Goal: Transaction & Acquisition: Purchase product/service

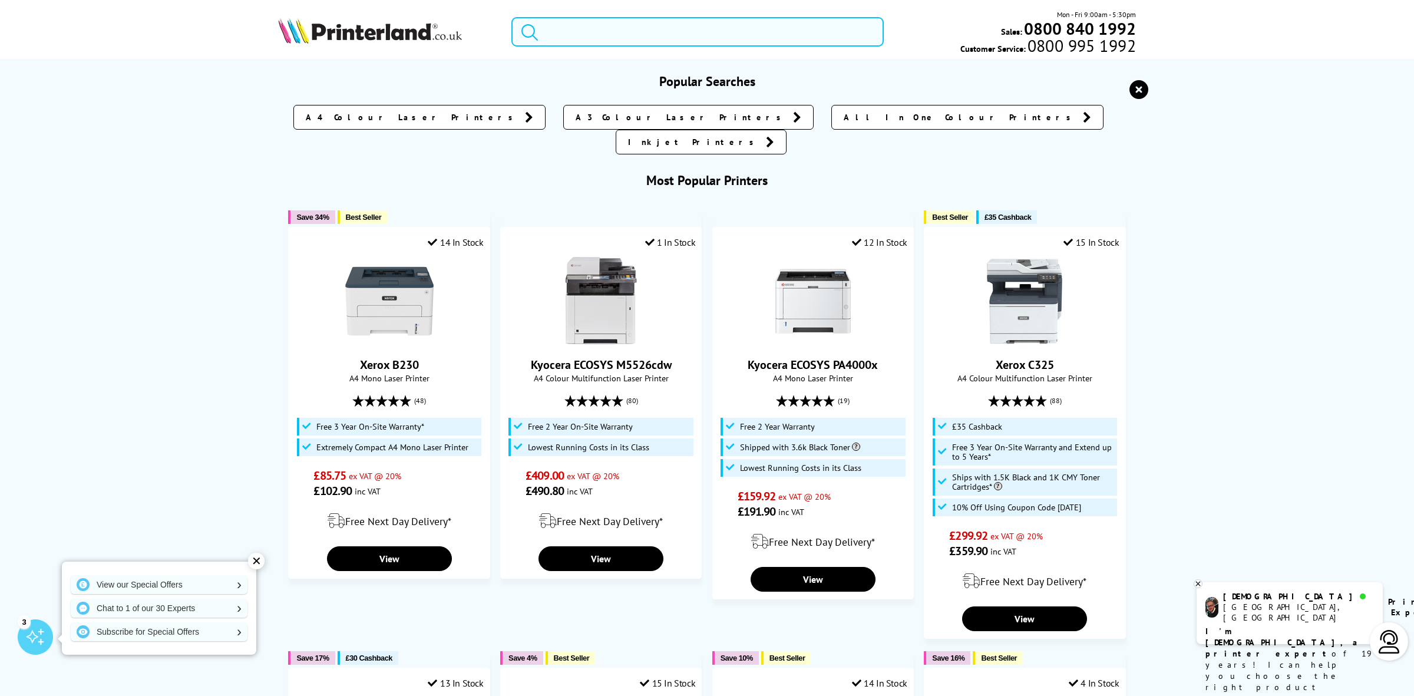
click at [590, 34] on input "search" at bounding box center [697, 31] width 372 height 29
paste input "6351C008"
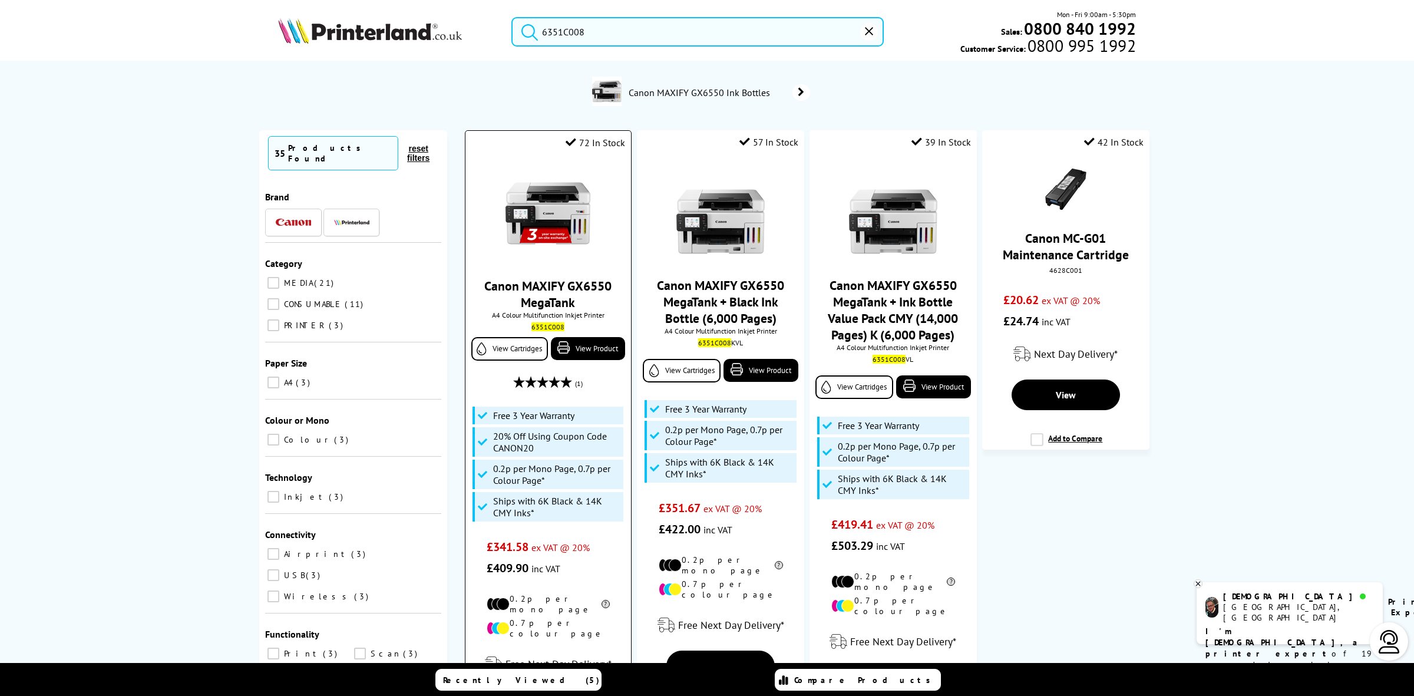
type input "6351C008"
drag, startPoint x: 561, startPoint y: 197, endPoint x: 585, endPoint y: 190, distance: 24.6
click at [562, 197] on img at bounding box center [548, 213] width 88 height 88
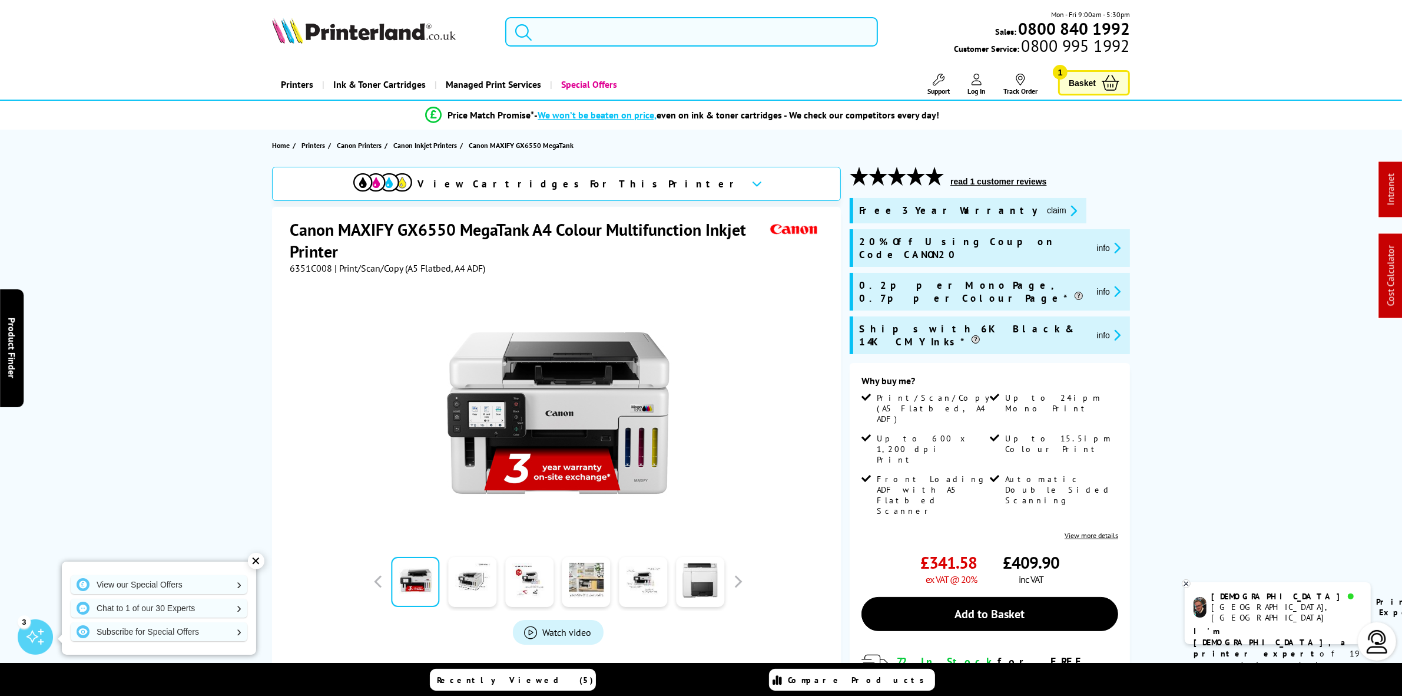
click at [660, 31] on input "search" at bounding box center [691, 31] width 372 height 29
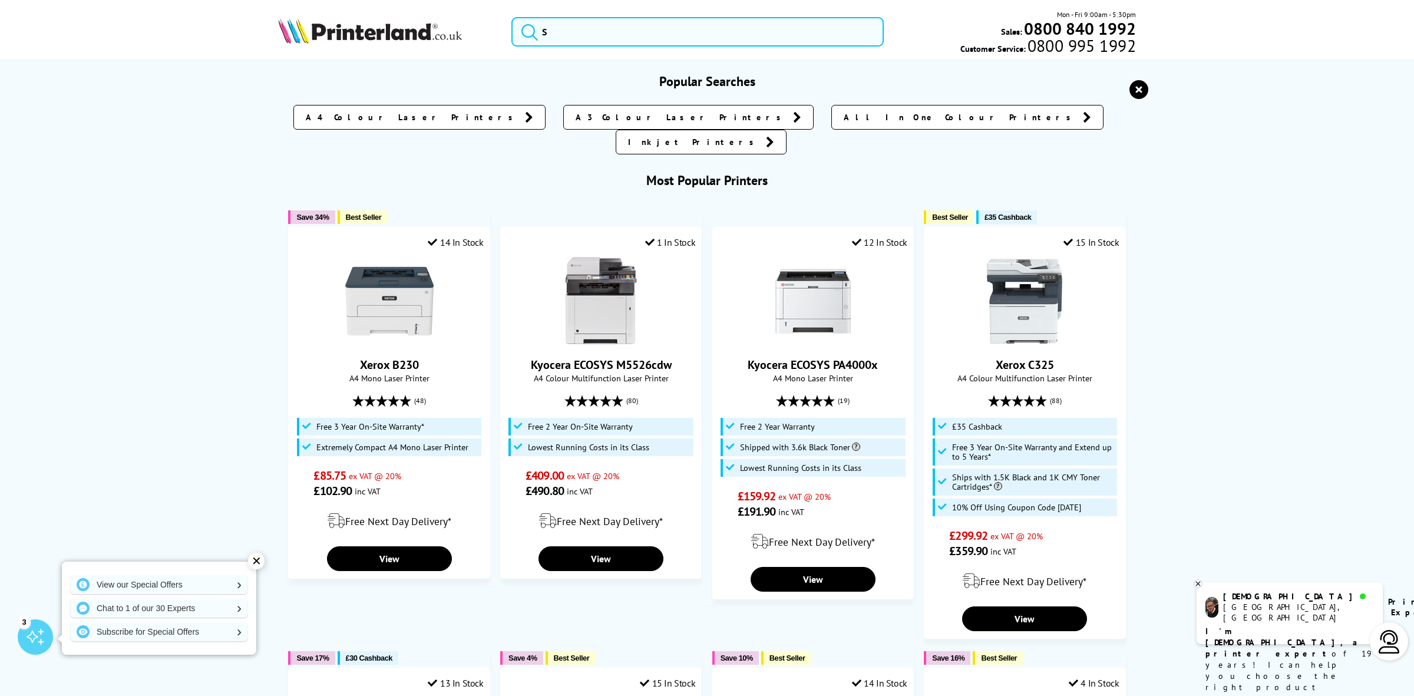
click at [1136, 85] on icon "reset" at bounding box center [1138, 89] width 19 height 19
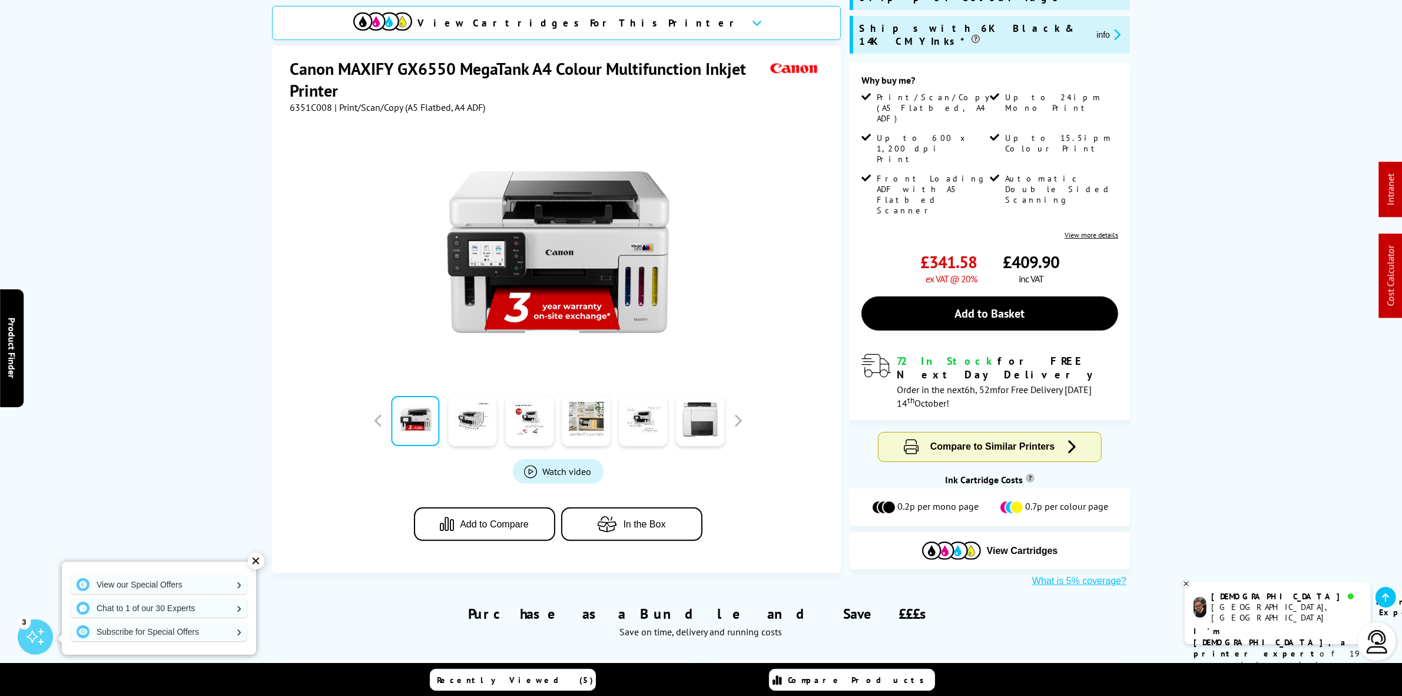
scroll to position [147, 0]
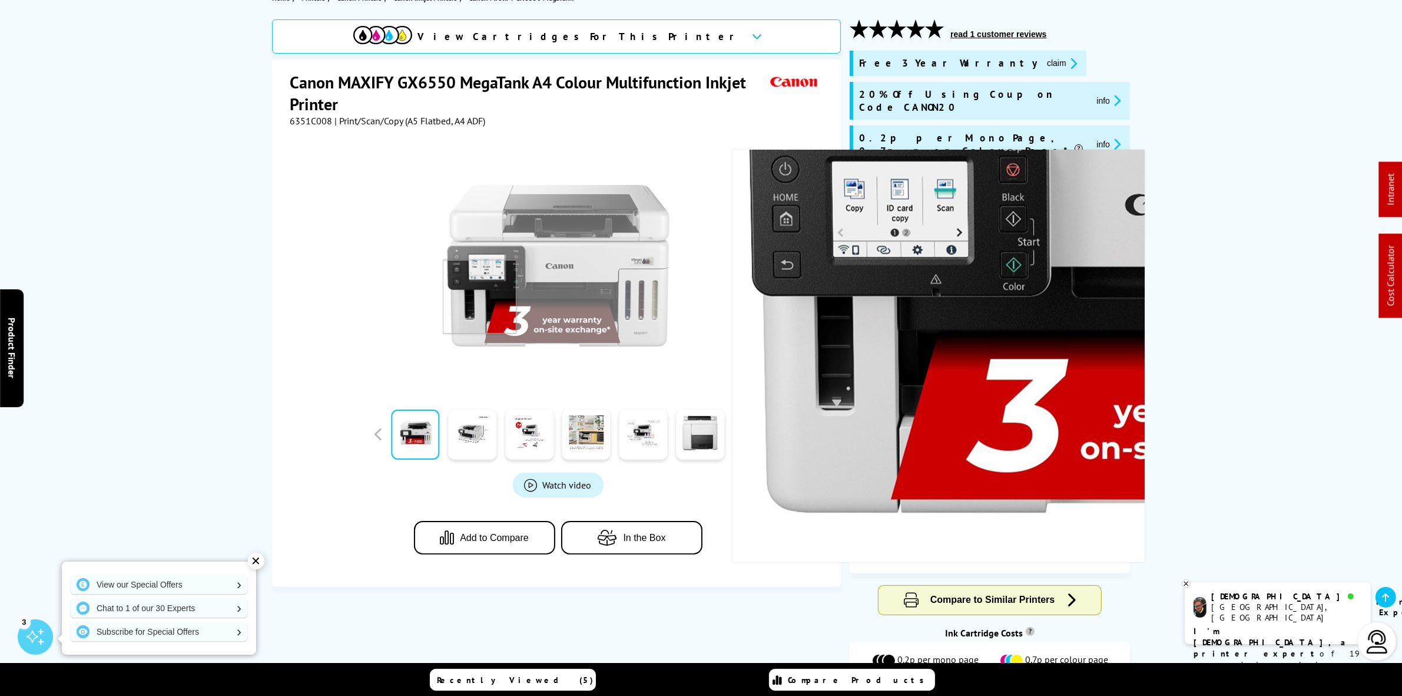
click at [464, 322] on img at bounding box center [558, 265] width 231 height 231
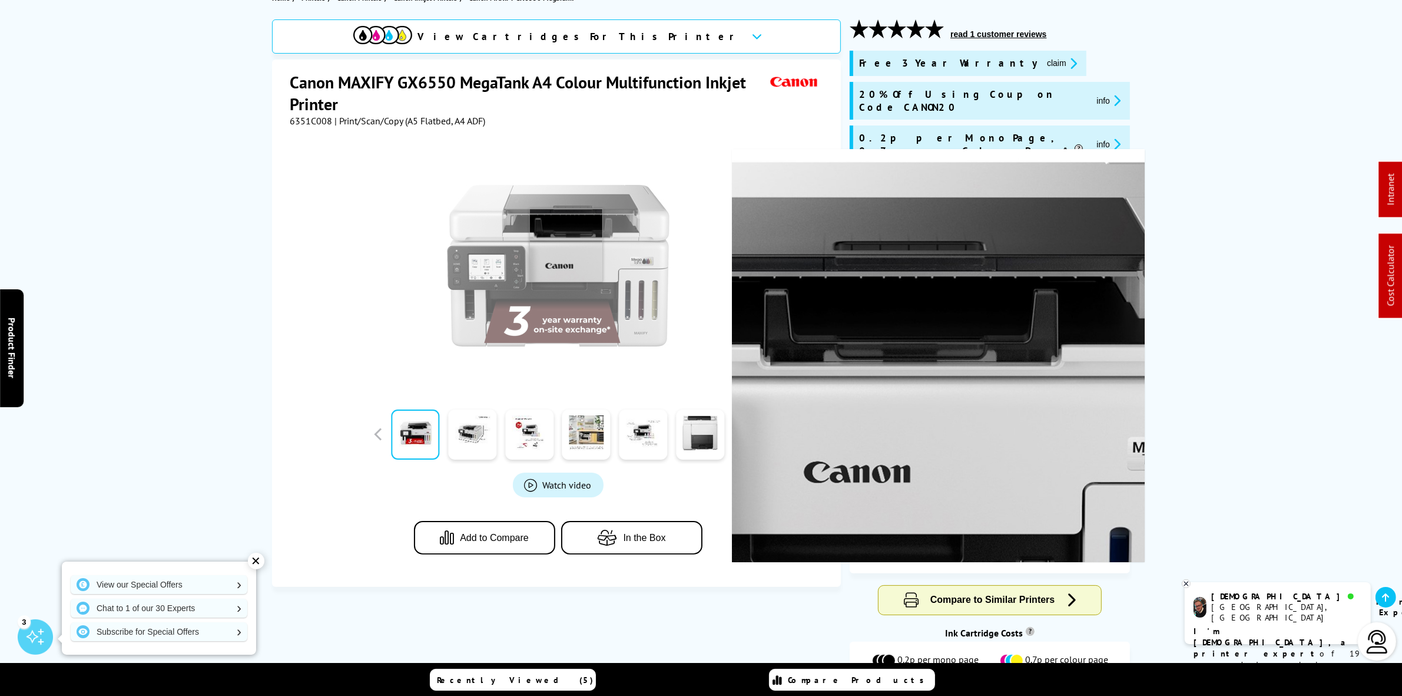
drag, startPoint x: 566, startPoint y: 245, endPoint x: 560, endPoint y: 287, distance: 42.8
click at [564, 255] on img at bounding box center [558, 265] width 231 height 231
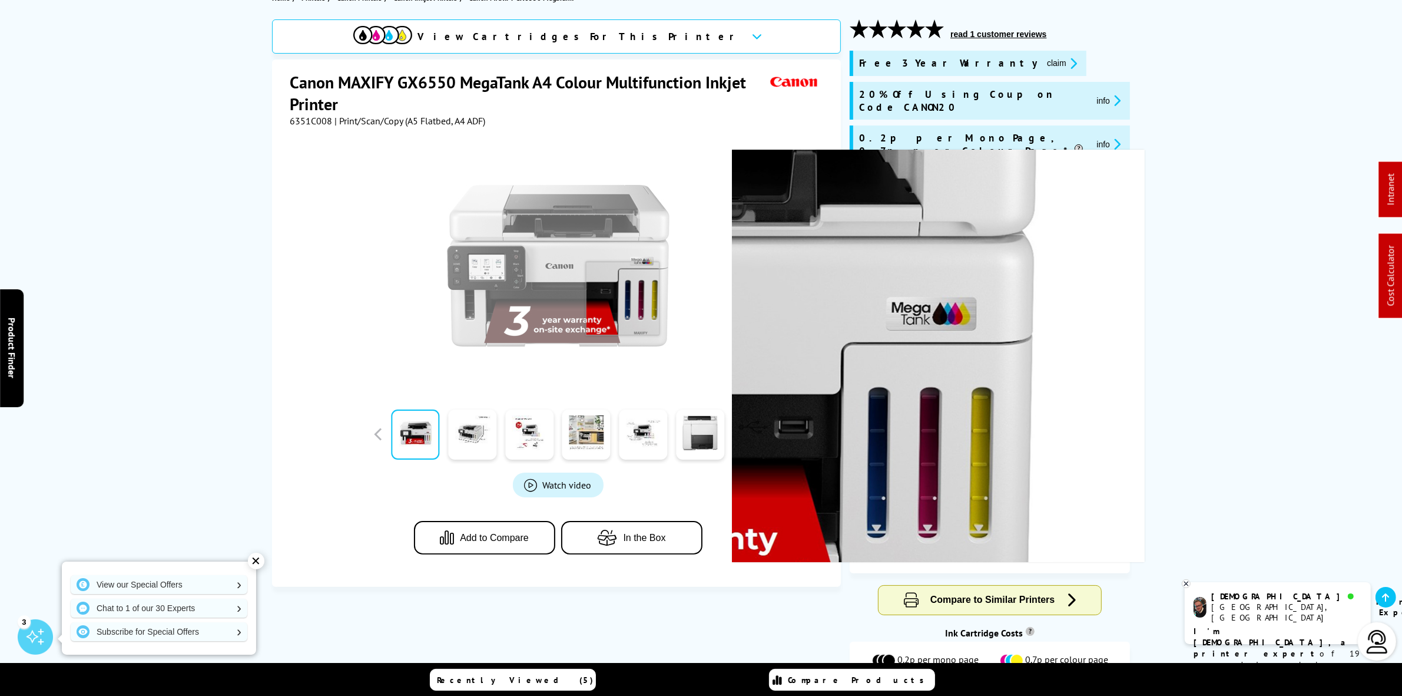
drag, startPoint x: 623, startPoint y: 298, endPoint x: 626, endPoint y: 330, distance: 32.6
click at [623, 310] on img at bounding box center [558, 265] width 231 height 231
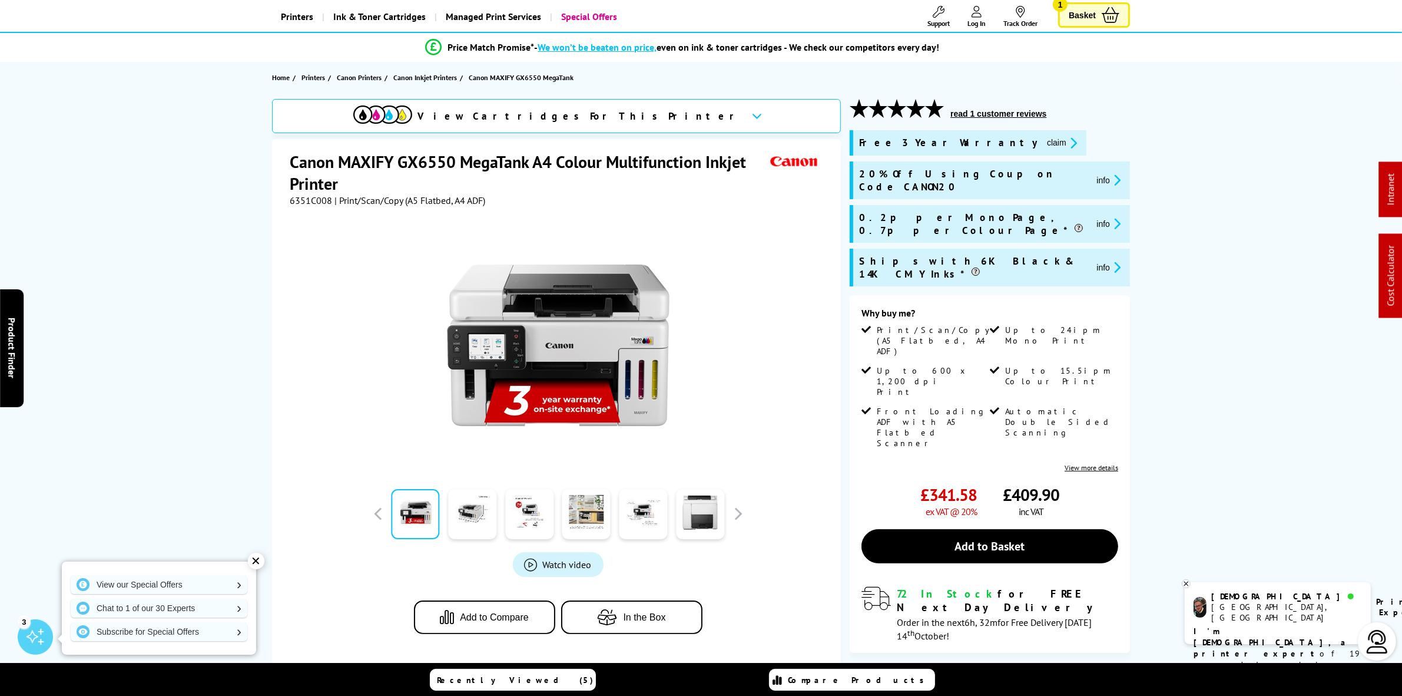
scroll to position [0, 0]
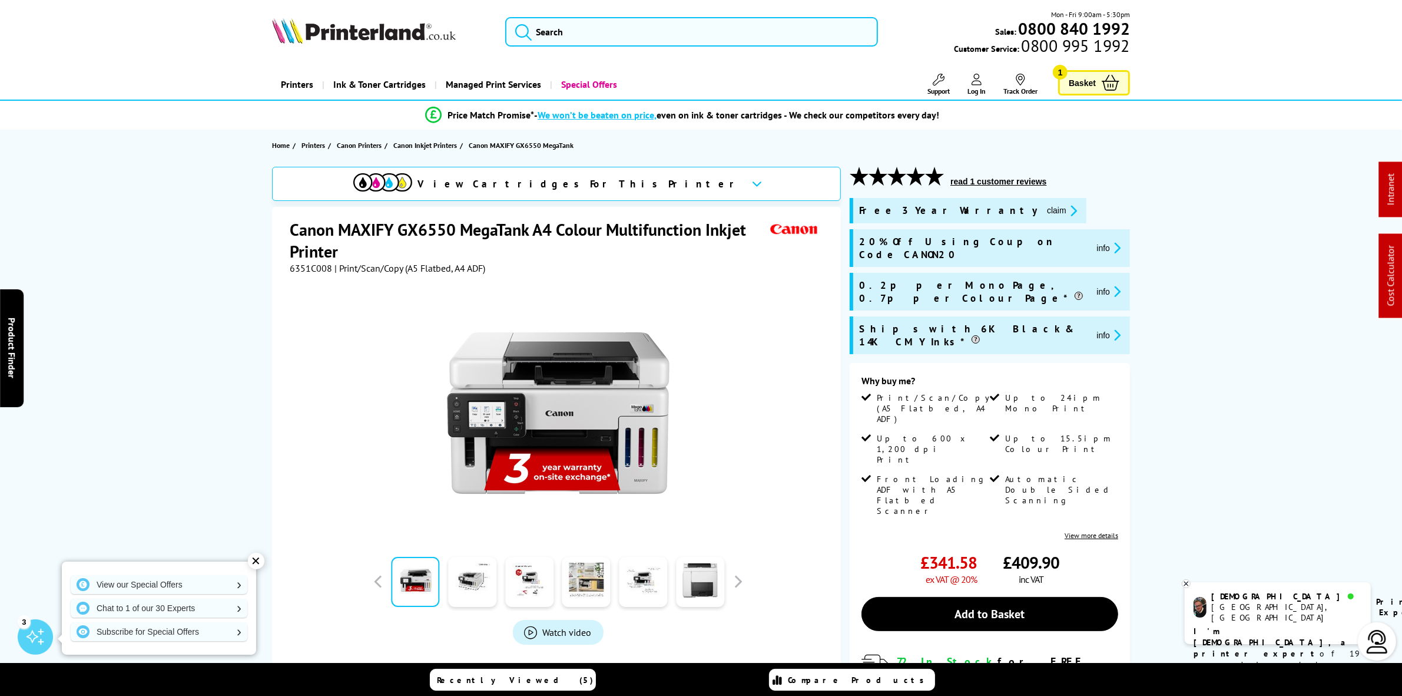
click at [370, 28] on img at bounding box center [364, 31] width 184 height 26
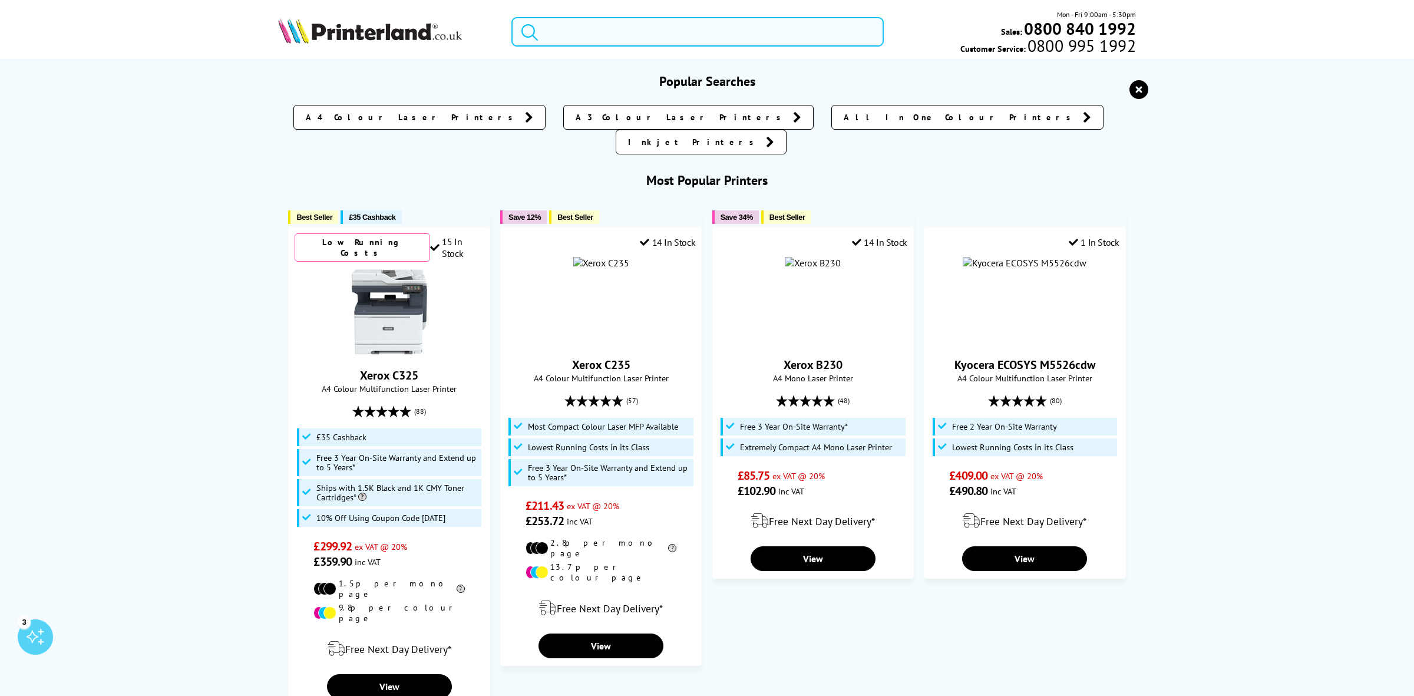
click at [647, 37] on input "search" at bounding box center [697, 31] width 372 height 29
paste input "71B2XK0"
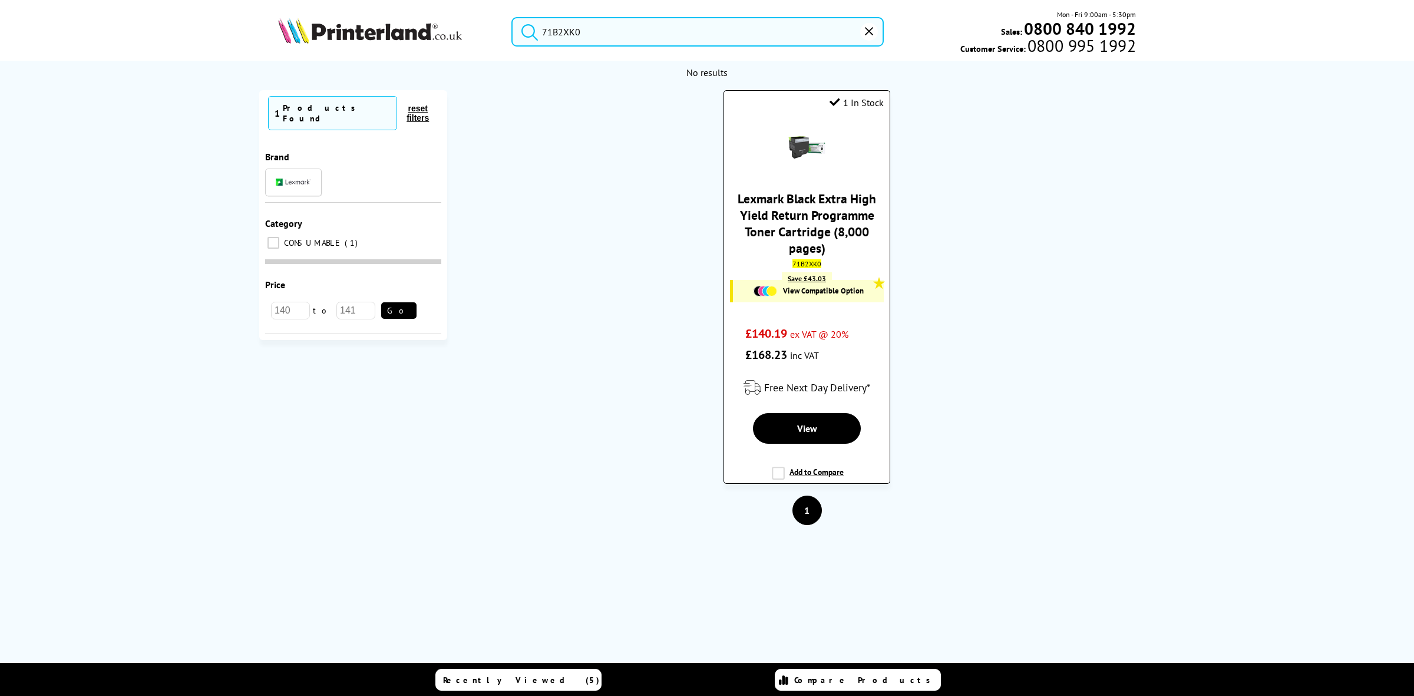
type input "71B2XK0"
click at [835, 230] on link "Lexmark Black Extra High Yield Return Programme Toner Cartridge (8,000 pages)" at bounding box center [806, 223] width 138 height 66
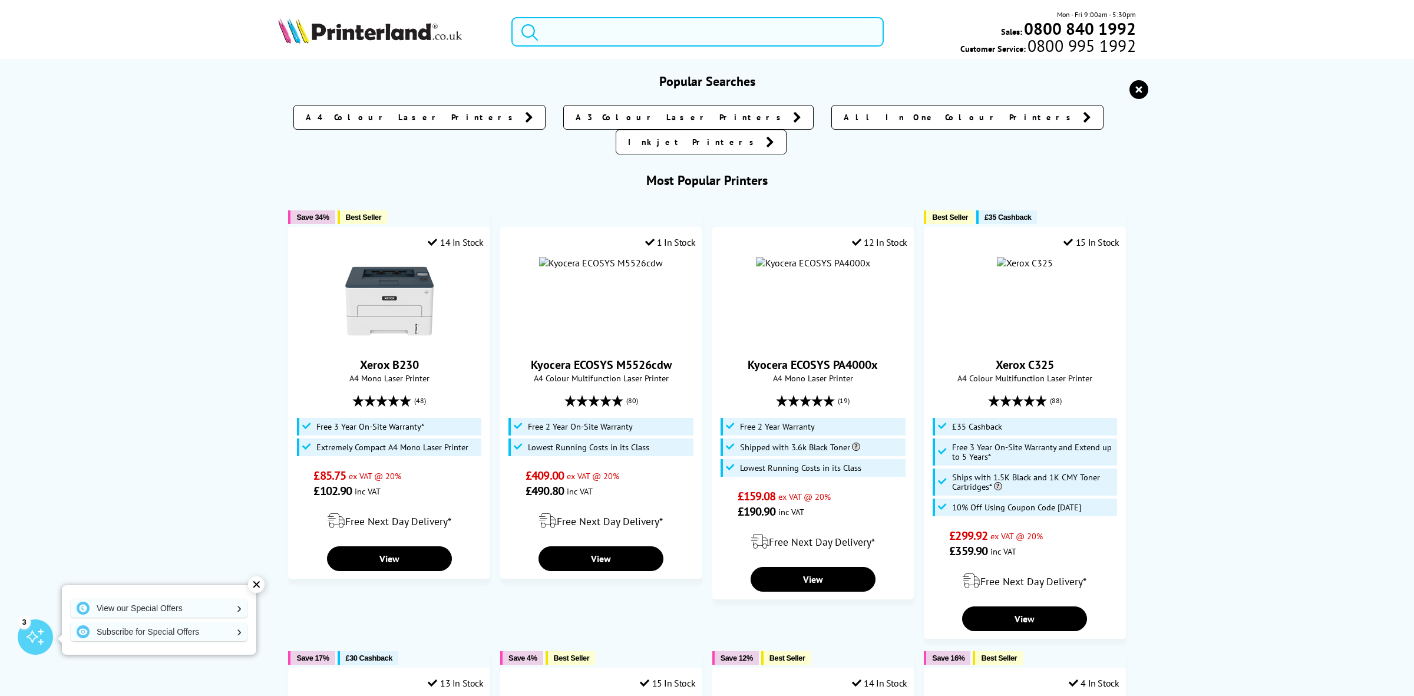
click at [578, 34] on input "search" at bounding box center [697, 31] width 372 height 29
paste input "28EC513"
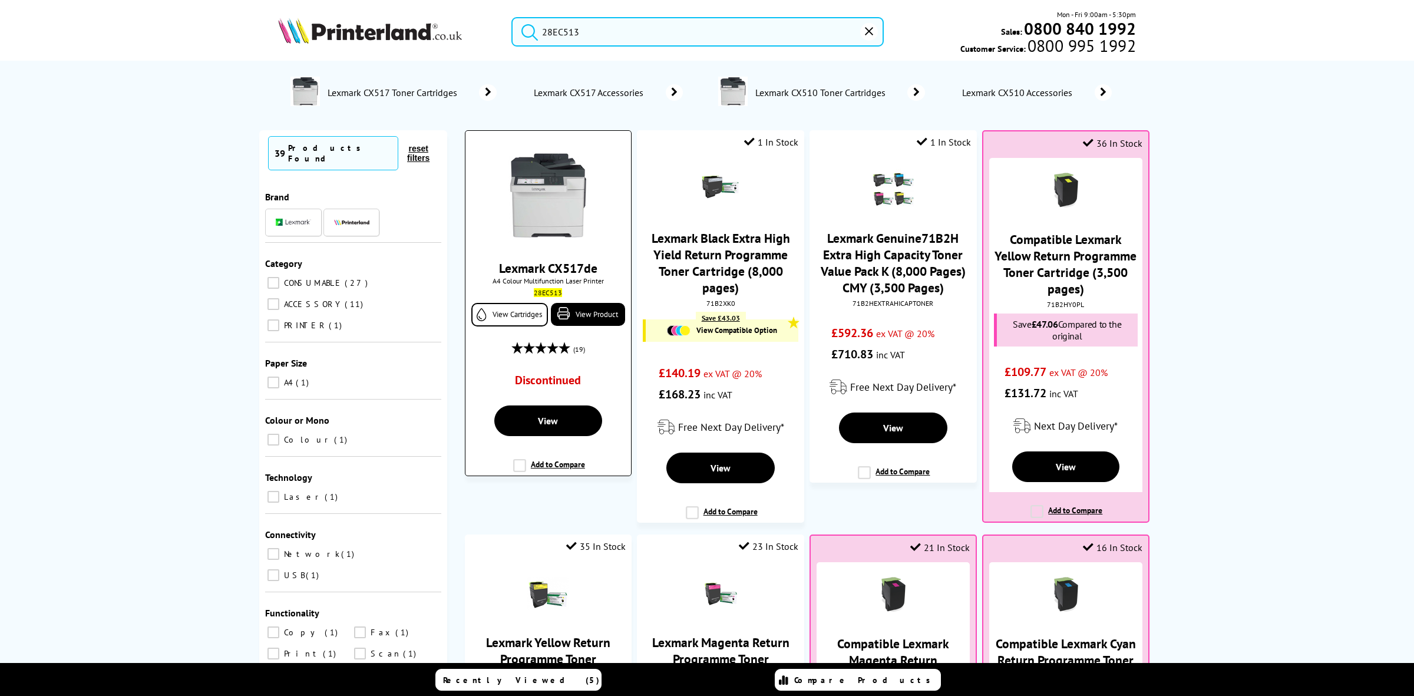
type input "28EC513"
click at [570, 216] on img at bounding box center [548, 195] width 88 height 88
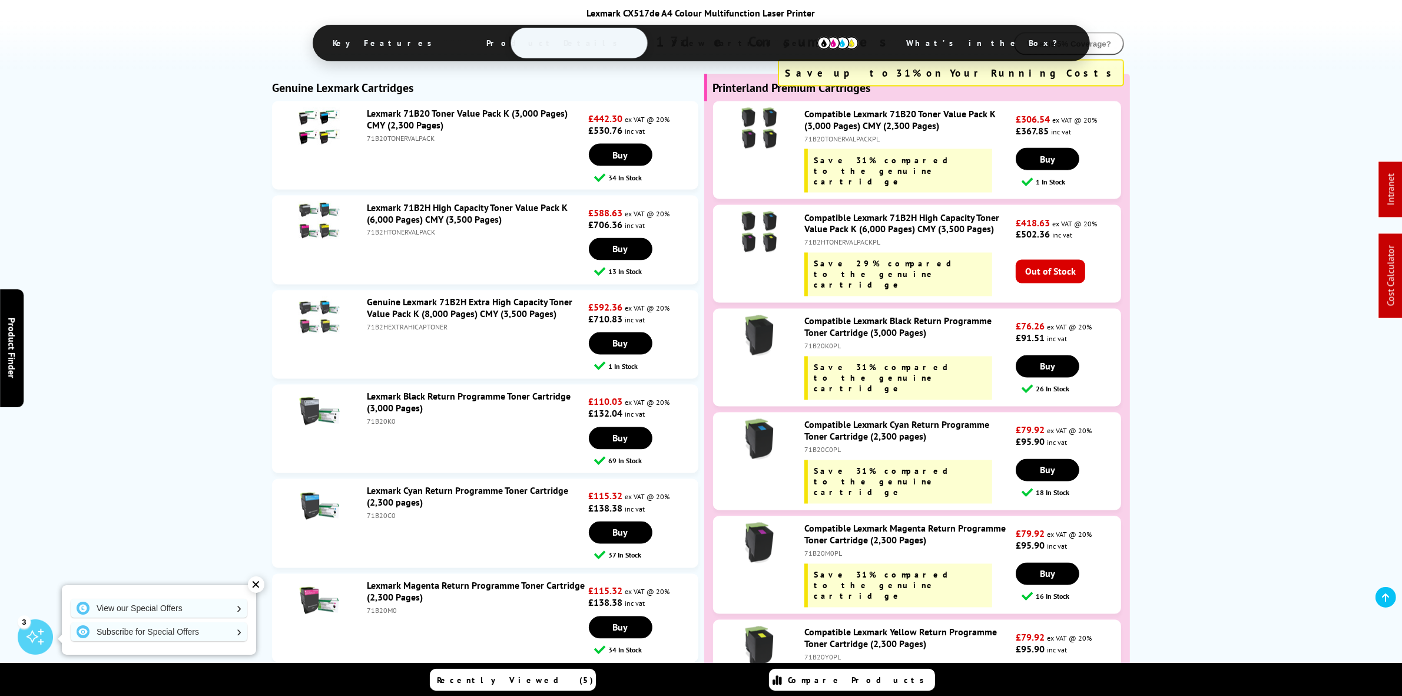
scroll to position [2574, 0]
click at [853, 247] on div "71B2HTONERVALPACKPL" at bounding box center [909, 243] width 208 height 9
copy div "71B2HTONERVALPACKPL"
click at [830, 236] on link "Compatible Lexmark 71B2H High Capacity Toner Value Pack K (6,000 Pages) CMY (3,…" at bounding box center [902, 224] width 195 height 24
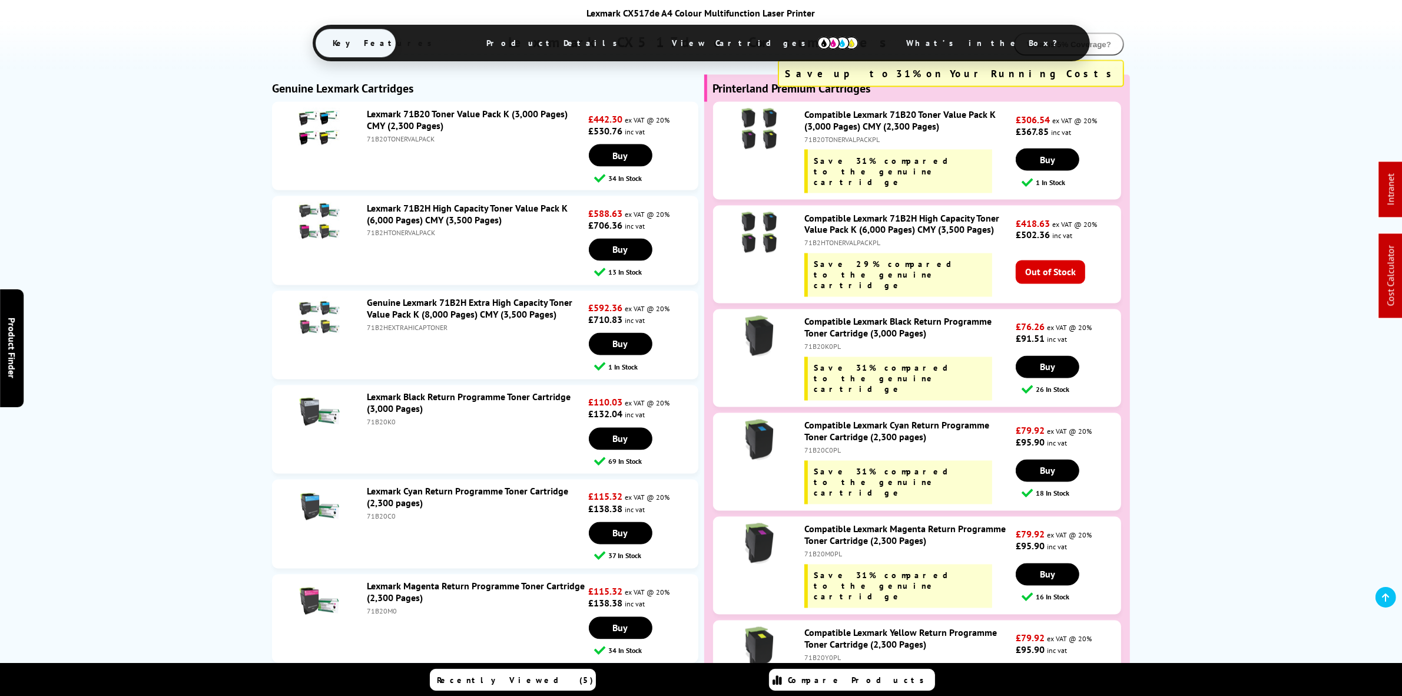
scroll to position [2575, 0]
